Goal: Information Seeking & Learning: Learn about a topic

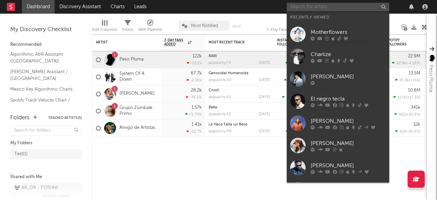
click at [312, 6] on input "text" at bounding box center [338, 7] width 102 height 9
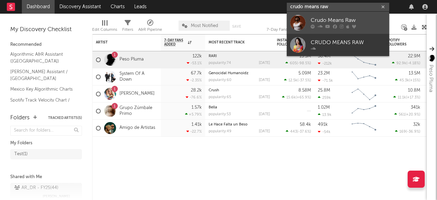
type input "crudo means raw"
click at [341, 25] on icon at bounding box center [342, 27] width 4 height 4
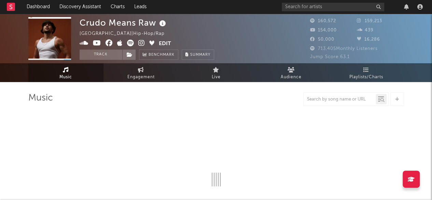
select select "6m"
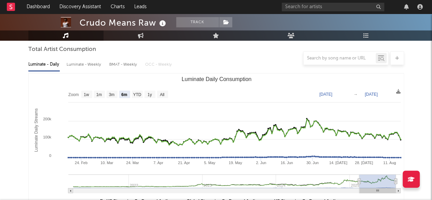
scroll to position [61, 0]
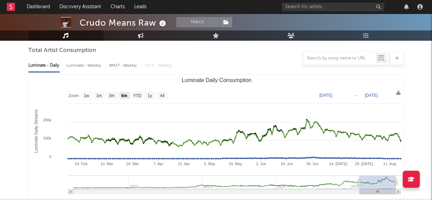
click at [124, 68] on div "BMAT - Weekly" at bounding box center [123, 66] width 29 height 12
select select "6m"
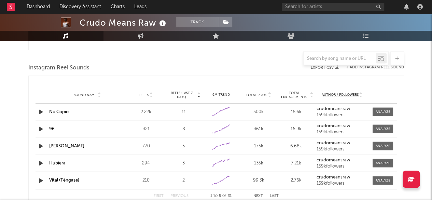
scroll to position [593, 0]
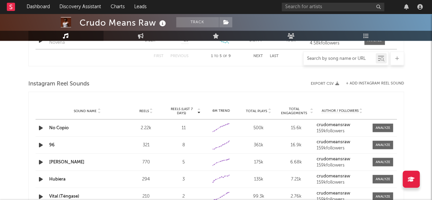
click at [326, 57] on input "text" at bounding box center [339, 58] width 72 height 5
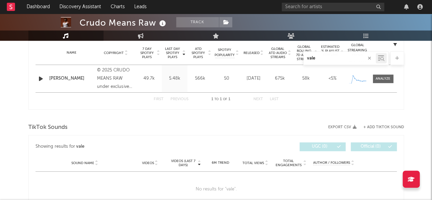
scroll to position [264, 0]
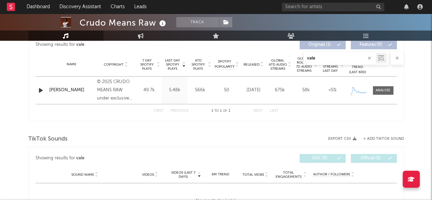
type input "vale"
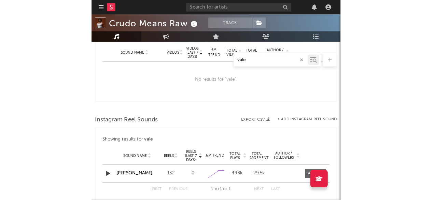
scroll to position [388, 0]
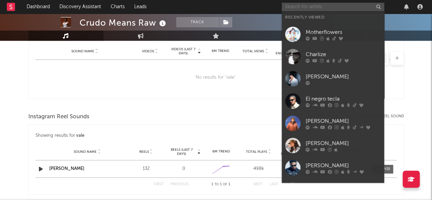
click at [307, 8] on input "text" at bounding box center [333, 7] width 102 height 9
paste input "[PERSON_NAME]"
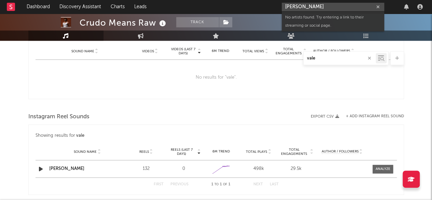
type input "[PERSON_NAME]"
